Goal: Find specific page/section: Find specific page/section

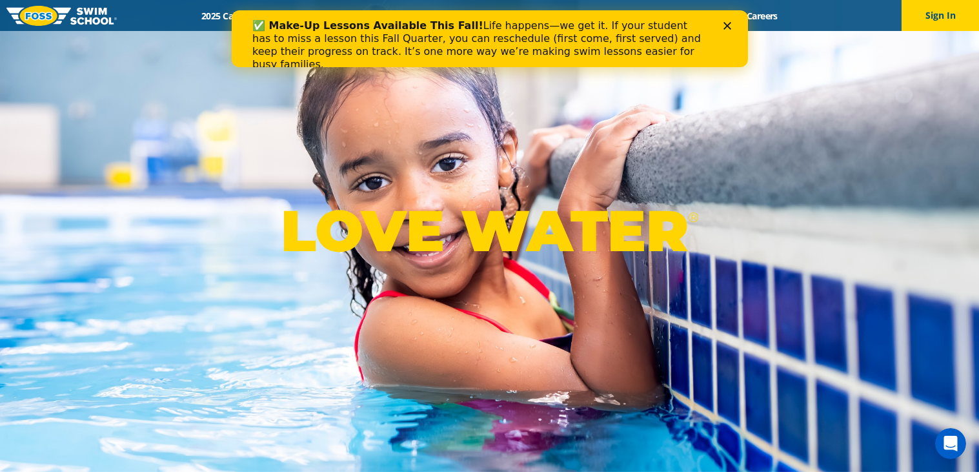
click at [303, 6] on div "Menu 2025 Calendar Schools Swim Path® Program About FOSS Swim Like Regan Blog C…" at bounding box center [489, 15] width 979 height 31
click at [731, 23] on div "Close" at bounding box center [729, 26] width 13 height 8
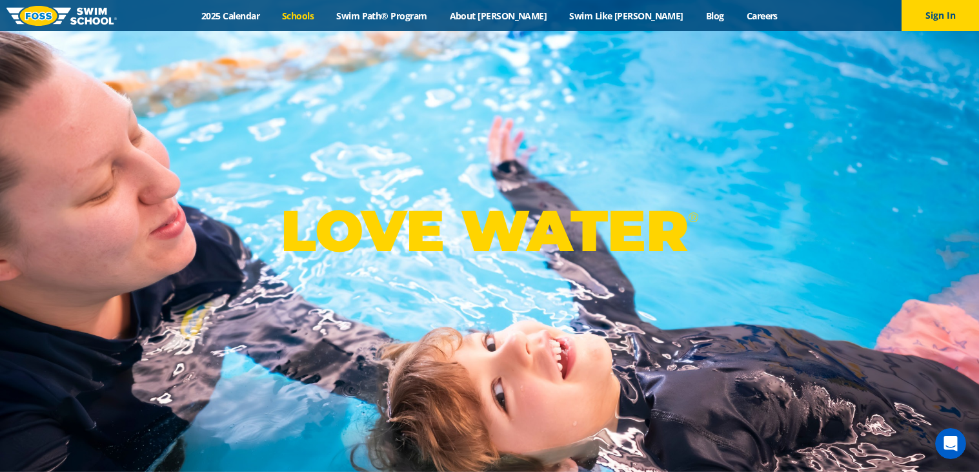
click at [325, 14] on link "Schools" at bounding box center [298, 16] width 54 height 12
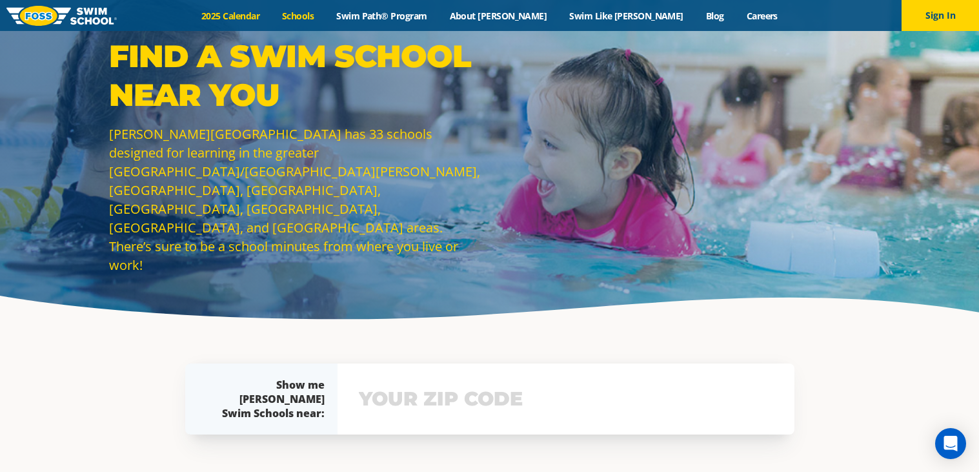
click at [271, 15] on link "2025 Calendar" at bounding box center [230, 16] width 81 height 12
